Goal: Navigation & Orientation: Find specific page/section

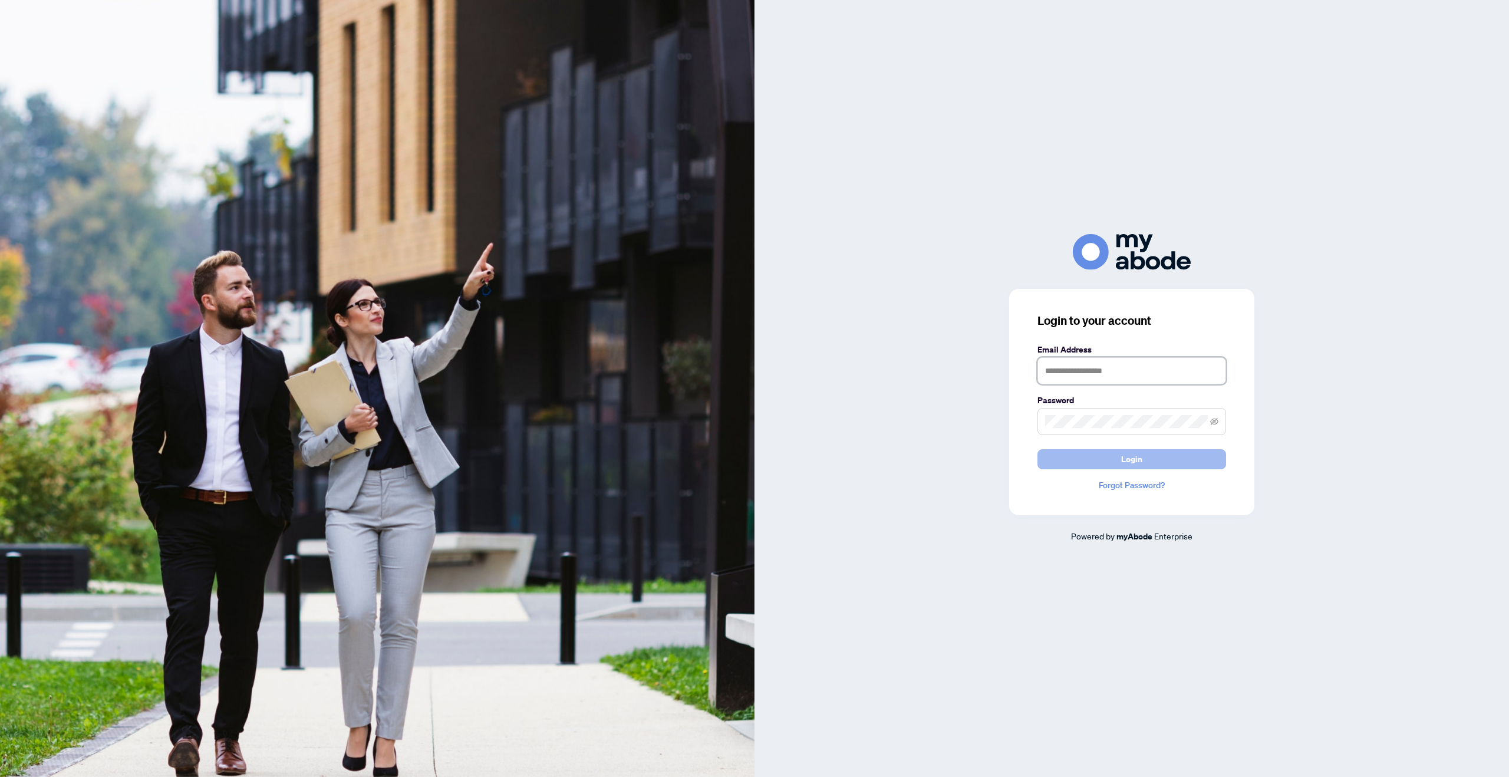
type input "**********"
click at [1137, 461] on span "Login" at bounding box center [1131, 459] width 21 height 19
